Goal: Information Seeking & Learning: Learn about a topic

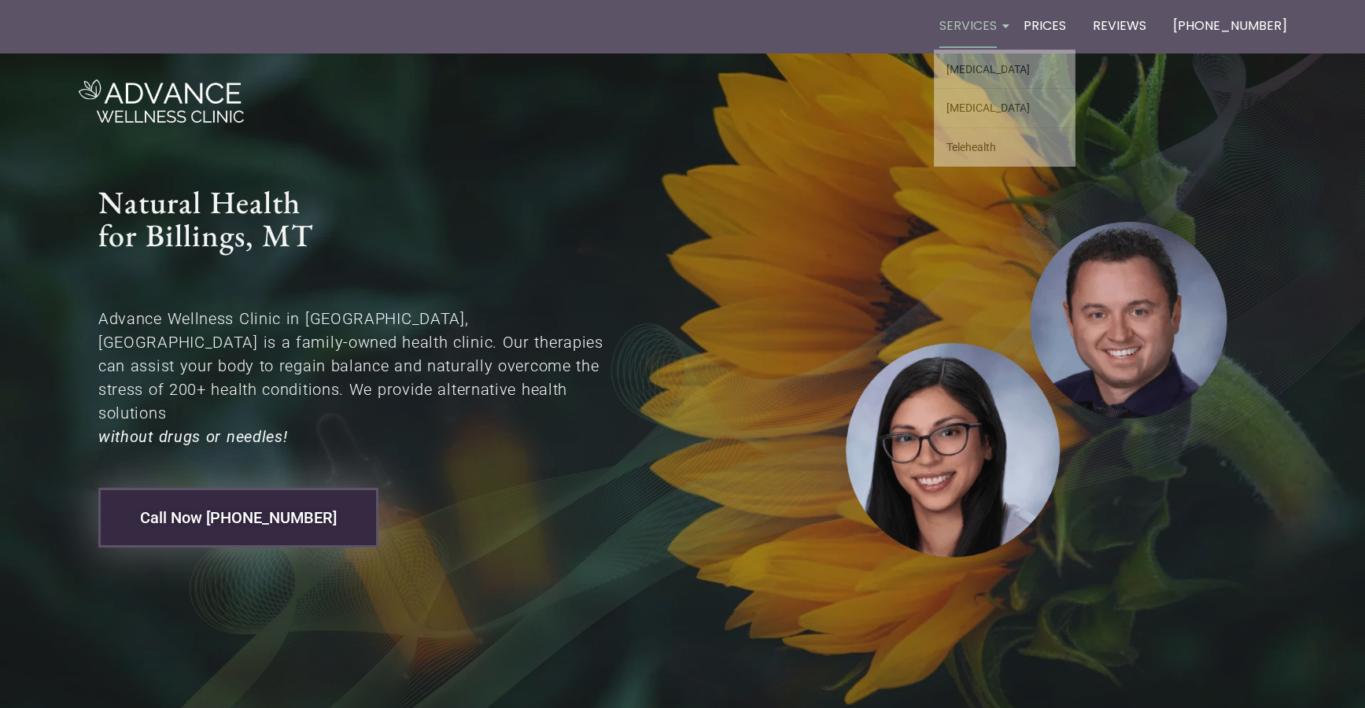
click at [999, 27] on link "Services" at bounding box center [968, 27] width 68 height 46
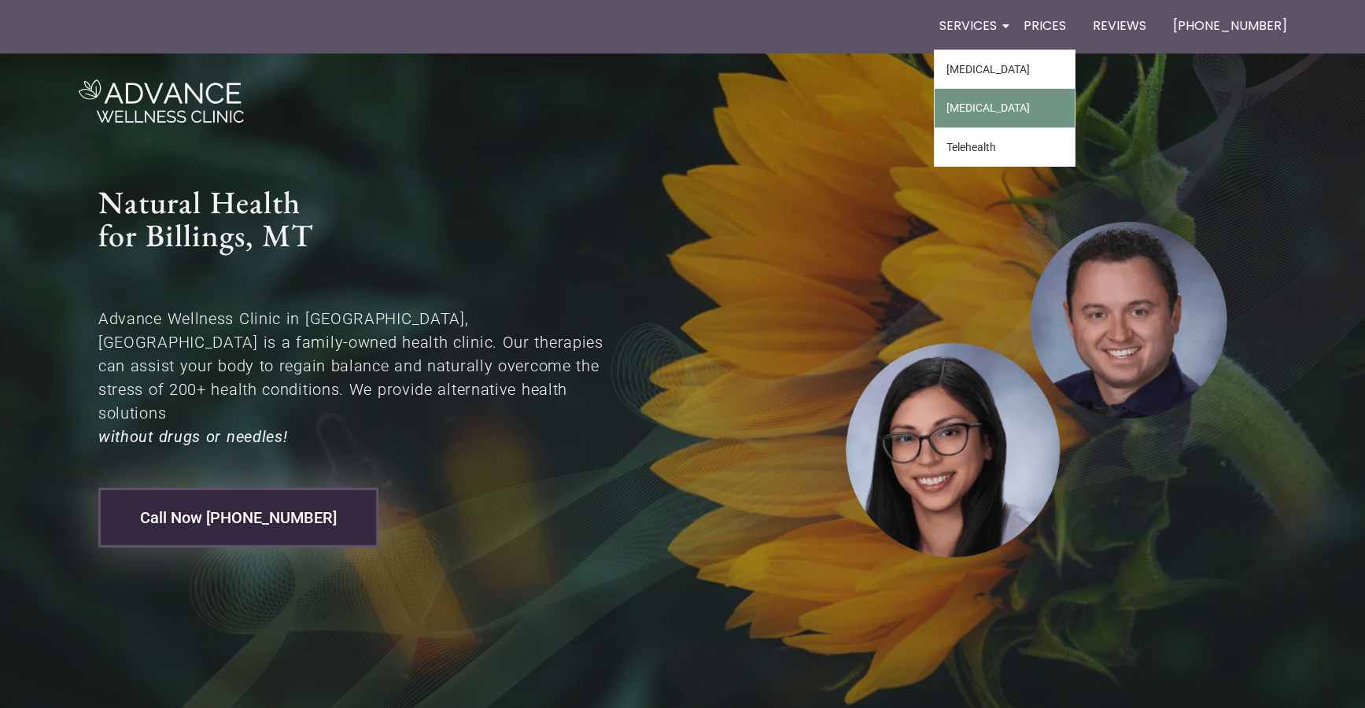
click at [1048, 109] on link "[MEDICAL_DATA]" at bounding box center [1005, 108] width 140 height 38
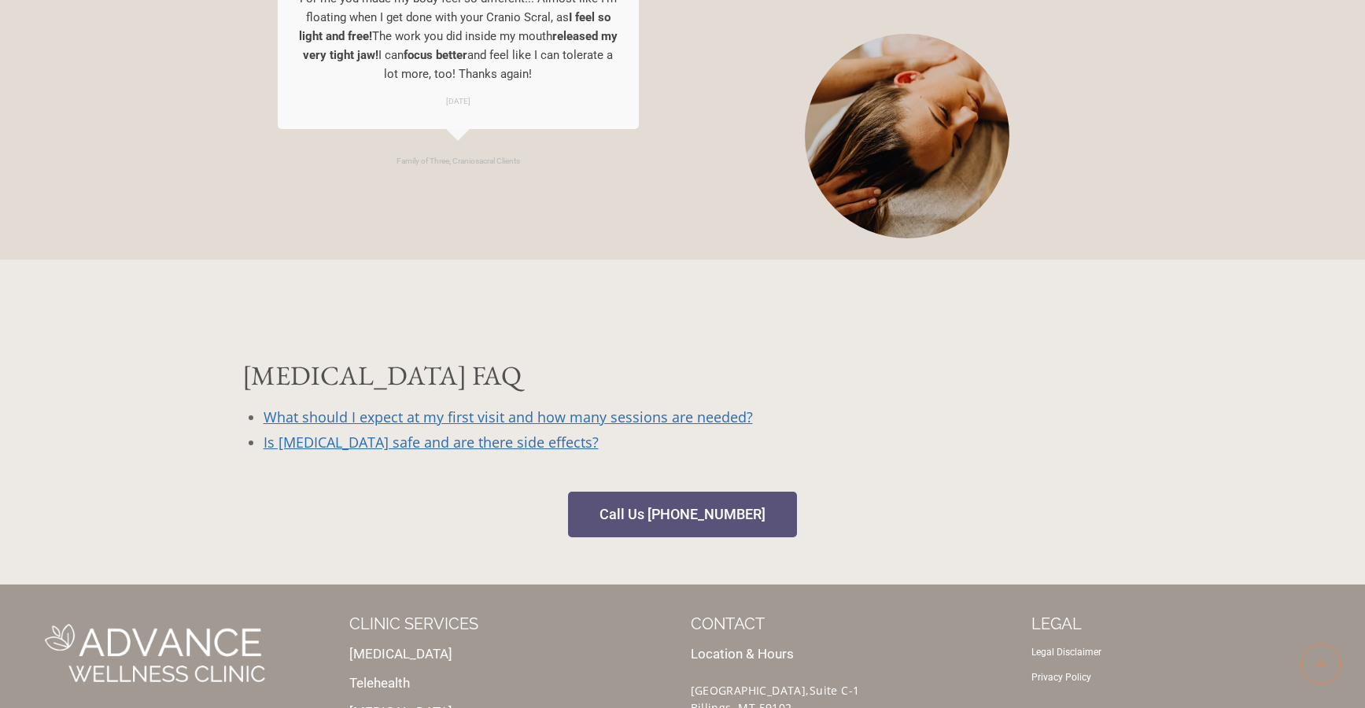
scroll to position [1511, 0]
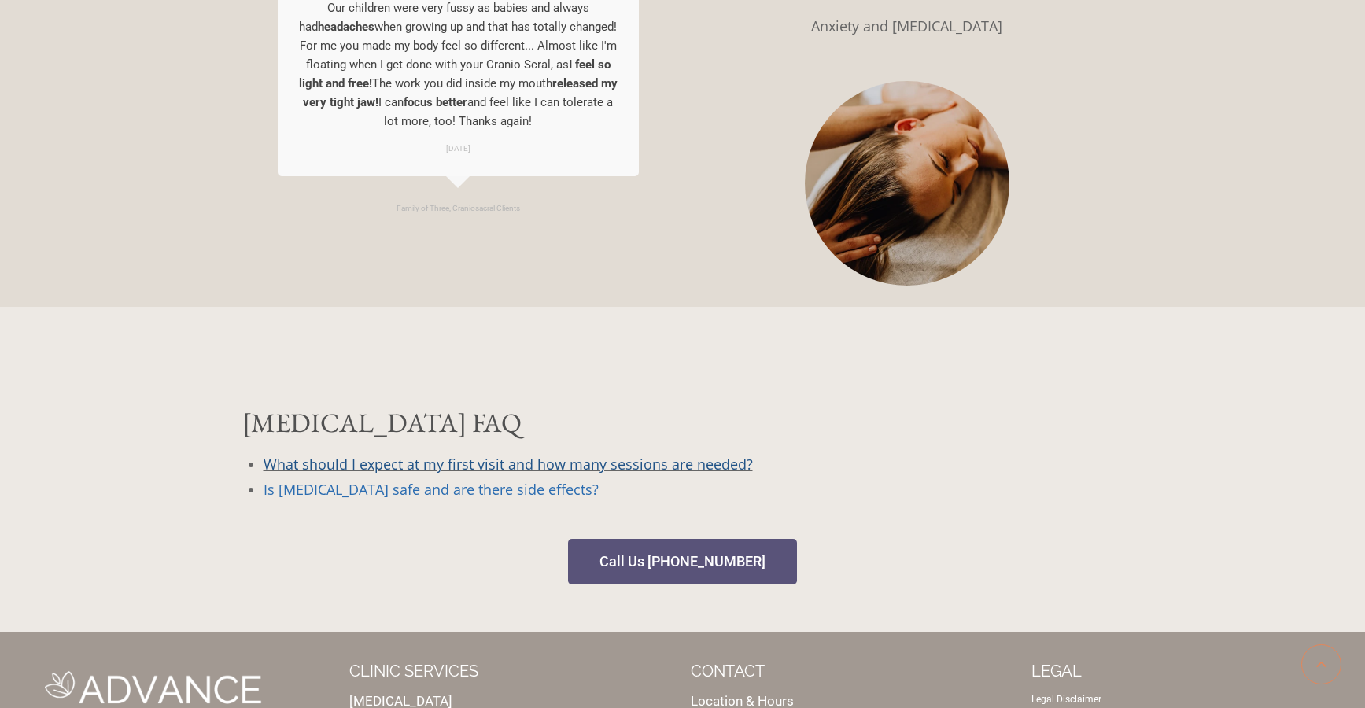
click at [588, 472] on link "What should I expect at my first visit and how many sessions are needed?" at bounding box center [508, 464] width 489 height 19
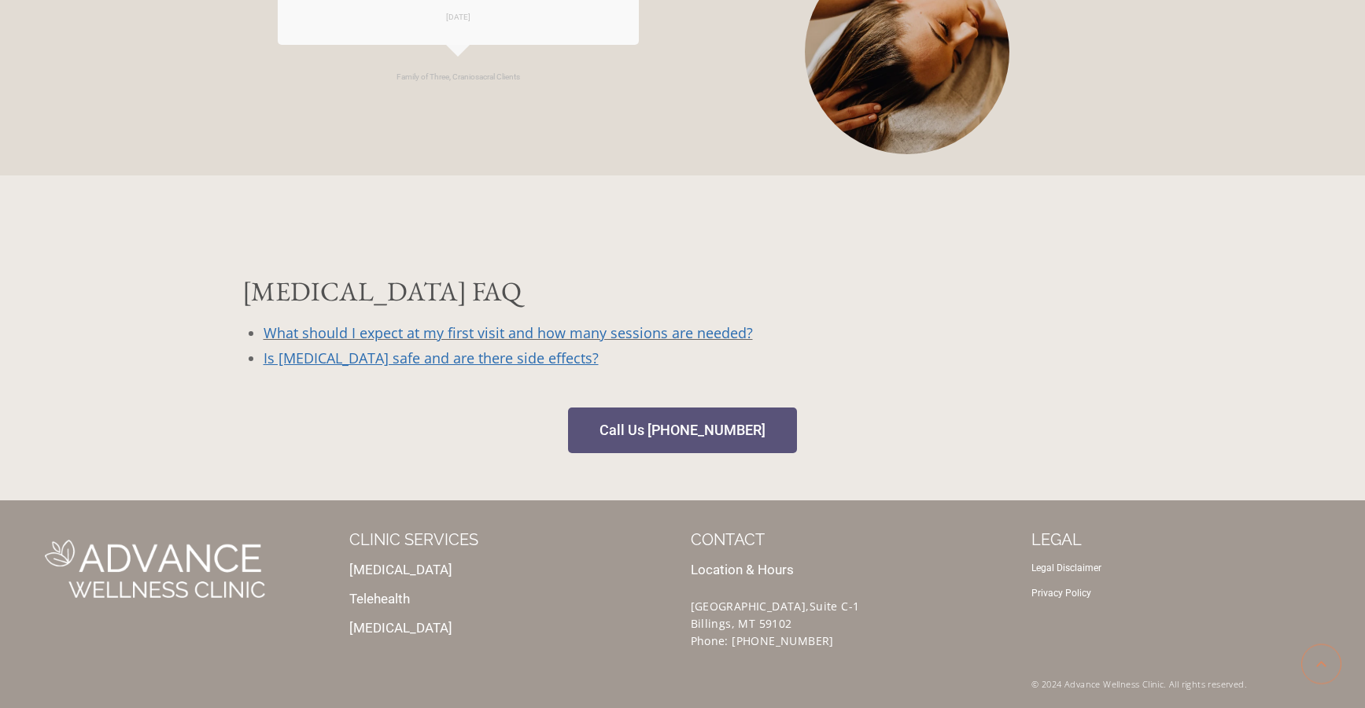
scroll to position [1644, 0]
